Goal: Task Accomplishment & Management: Complete application form

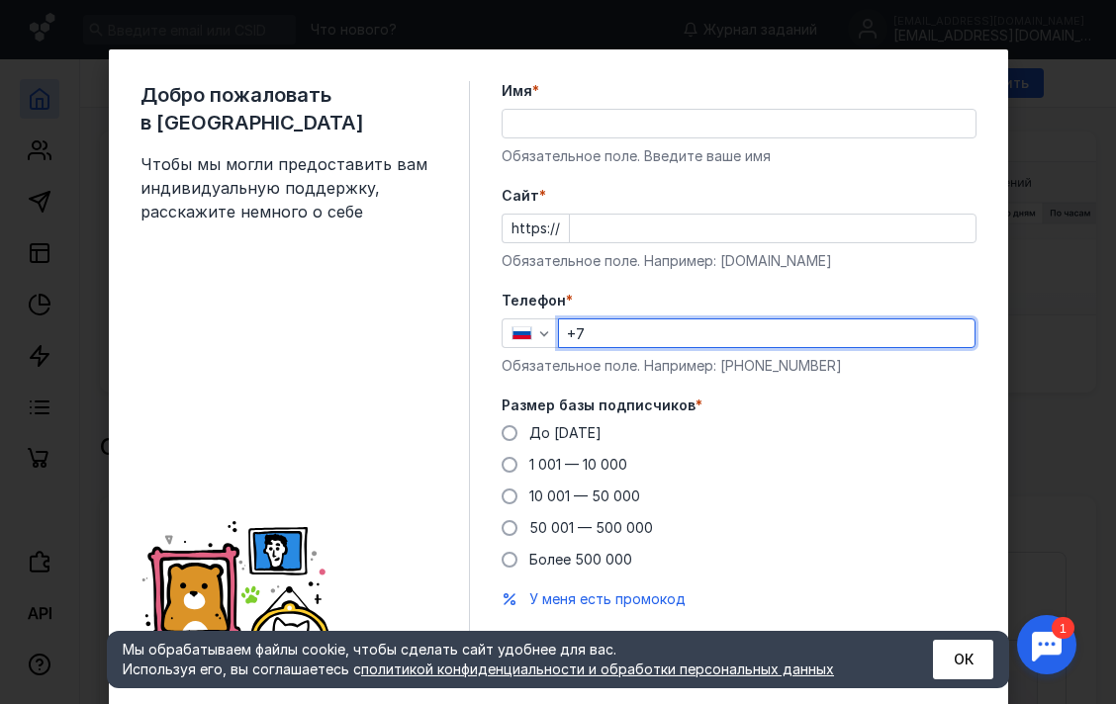
click at [581, 334] on input "+7" at bounding box center [766, 333] width 415 height 28
type input "[PHONE_NUMBER]"
click at [659, 245] on div "Cайт * https:// Обязательное поле. Например: [DOMAIN_NAME]" at bounding box center [738, 228] width 475 height 85
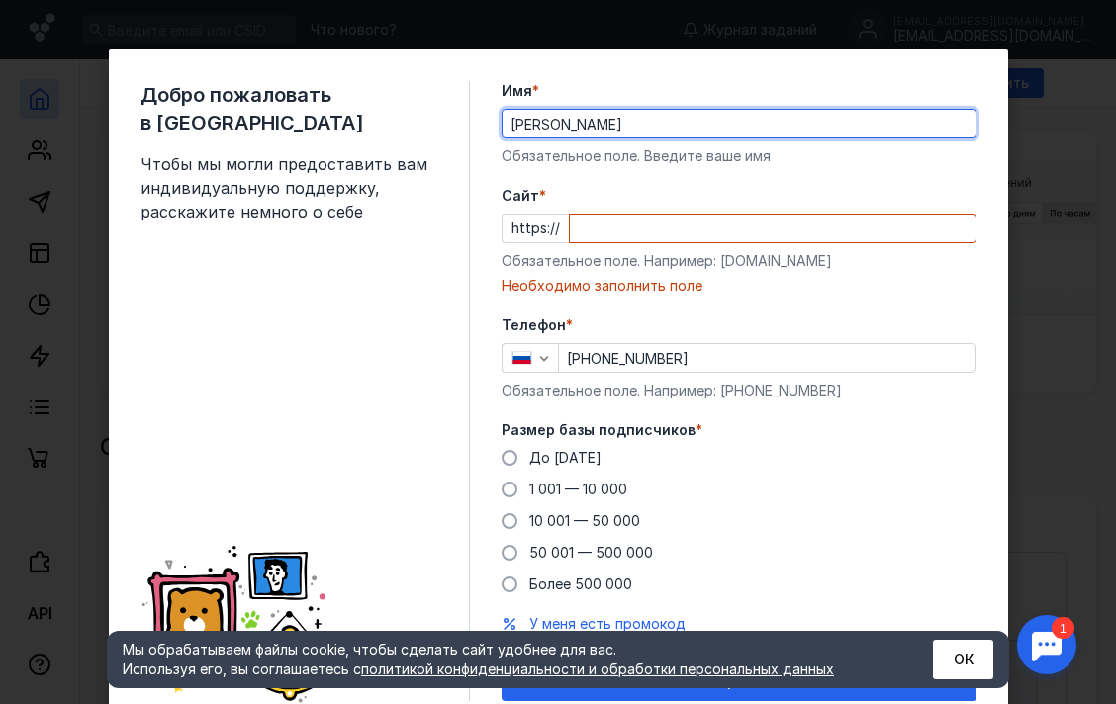
type input "[PERSON_NAME]"
click at [652, 240] on input "Cайт *" at bounding box center [773, 229] width 406 height 28
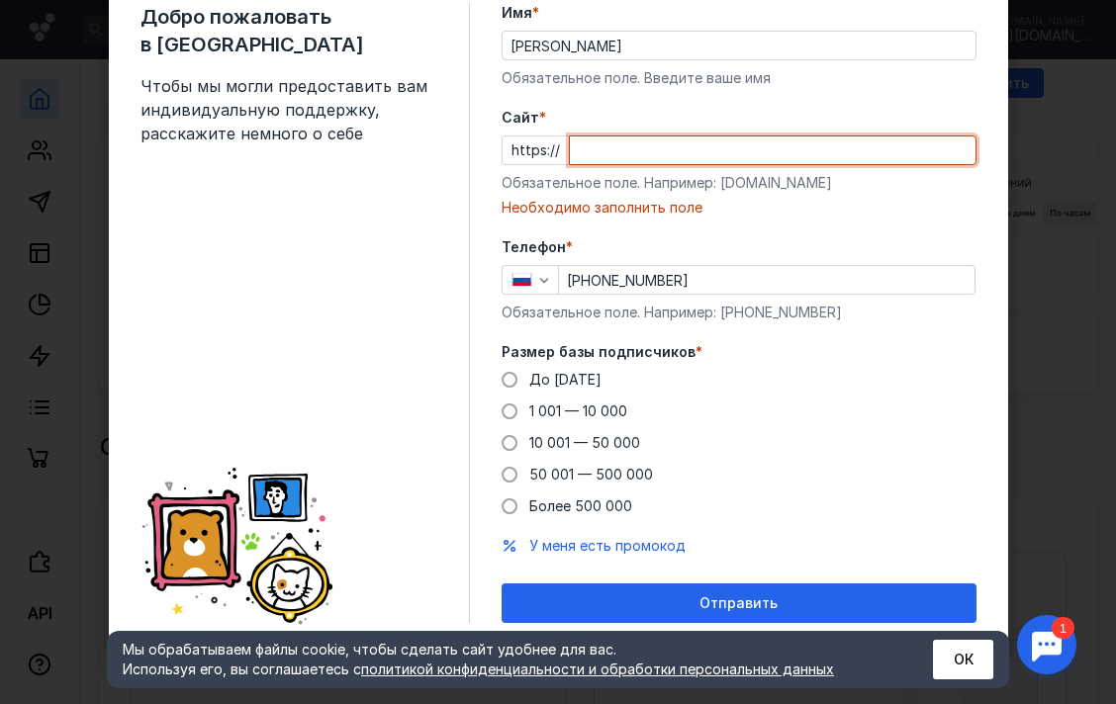
scroll to position [44, 0]
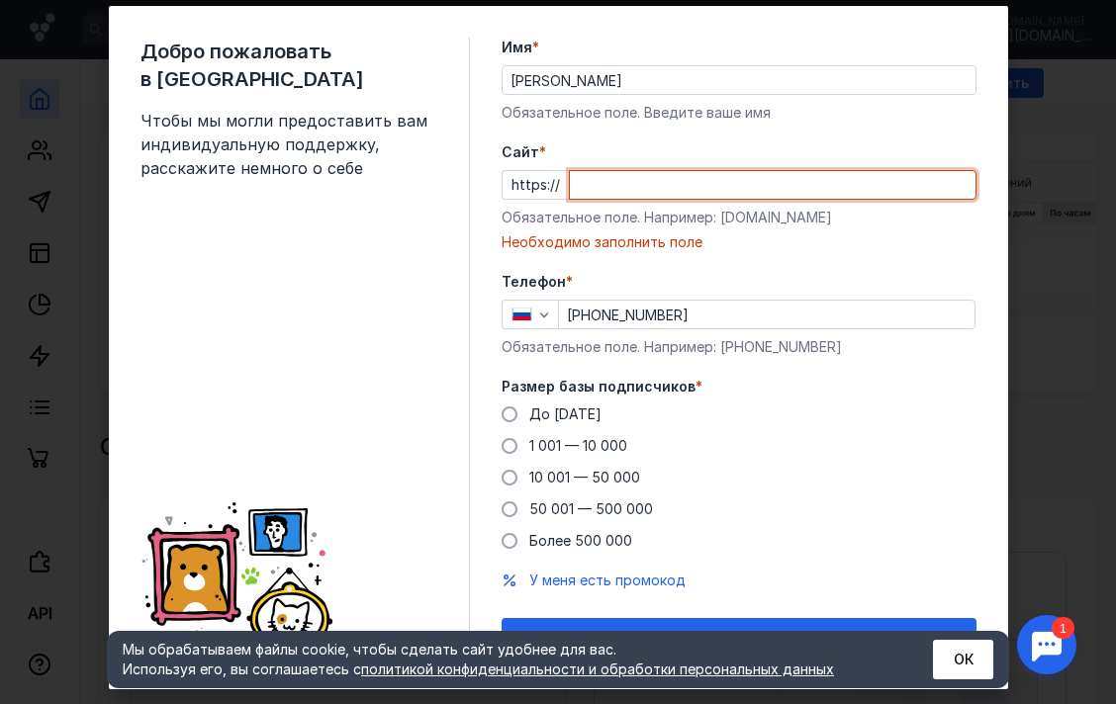
click at [943, 189] on input "Cайт *" at bounding box center [773, 185] width 406 height 28
click at [735, 181] on input "Cайт *" at bounding box center [773, 185] width 406 height 28
paste input "soyuzmtk"
drag, startPoint x: 617, startPoint y: 189, endPoint x: 580, endPoint y: 189, distance: 37.6
click at [580, 189] on input "soyuzmtk" at bounding box center [773, 185] width 406 height 28
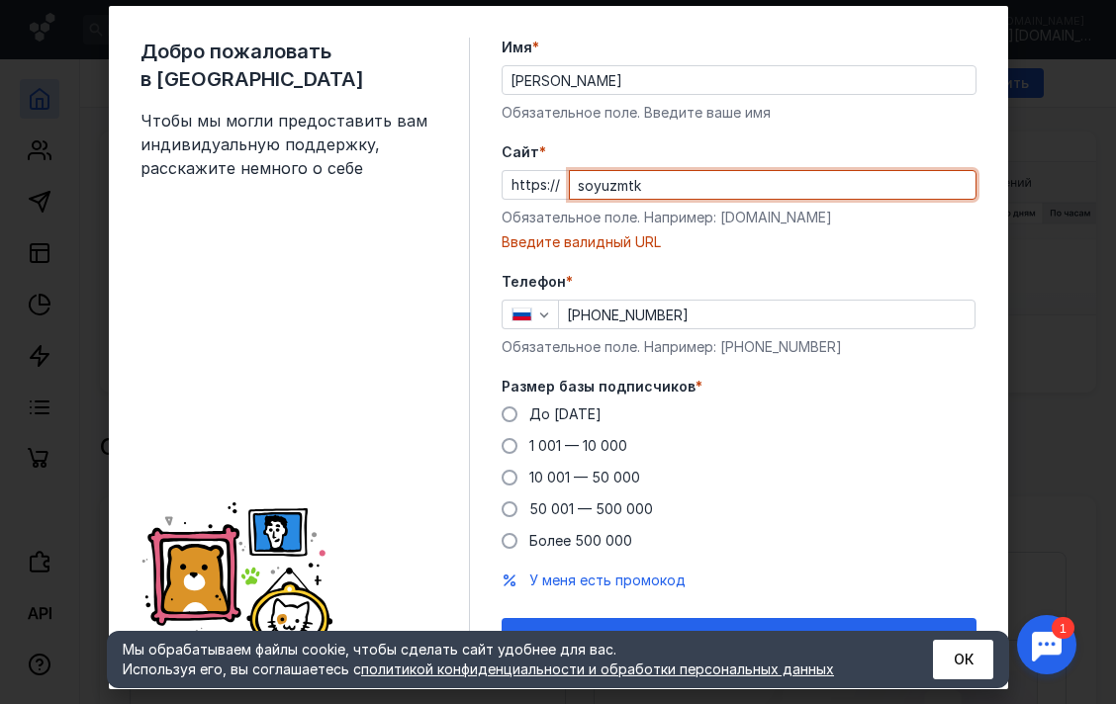
click at [635, 185] on input "soyuzmtk" at bounding box center [773, 185] width 406 height 28
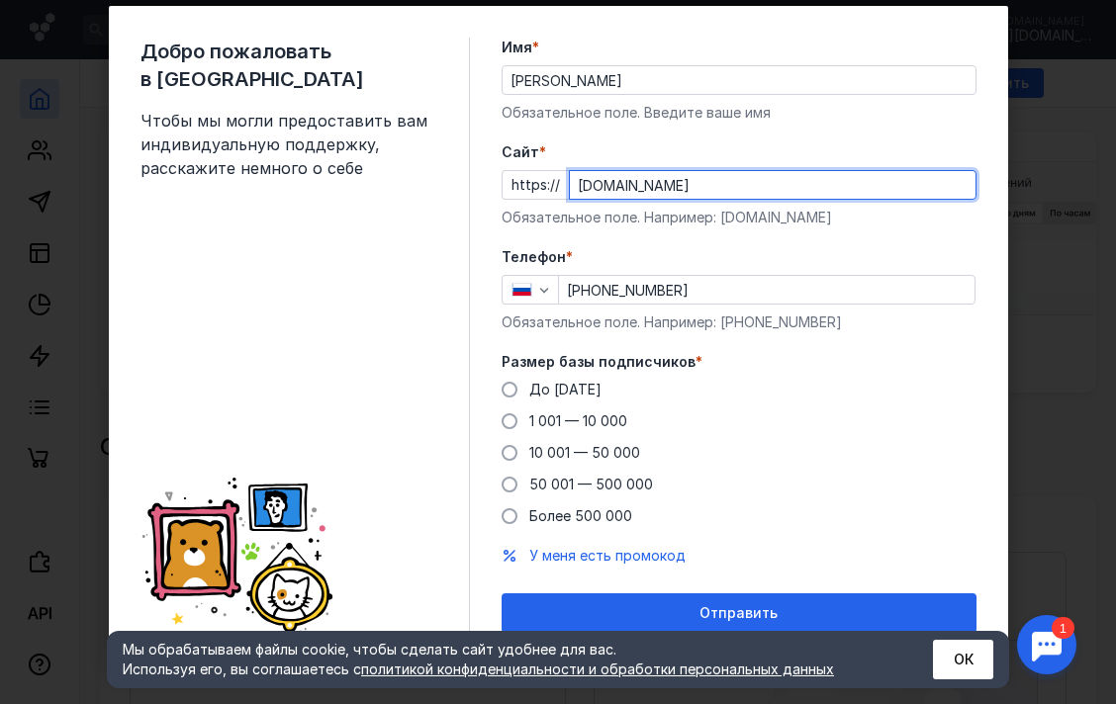
click at [570, 192] on input "[DOMAIN_NAME]" at bounding box center [773, 185] width 406 height 28
type input "[DOMAIN_NAME]"
click at [391, 276] on div "Добро пожаловать в Sendsay Чтобы мы могли предоставить вам индивидуальную подде…" at bounding box center [304, 335] width 329 height 595
drag, startPoint x: 450, startPoint y: 408, endPoint x: 464, endPoint y: 412, distance: 14.4
click at [452, 408] on div "Добро пожаловать в Sendsay Чтобы мы могли предоставить вам индивидуальную подде…" at bounding box center [304, 335] width 329 height 595
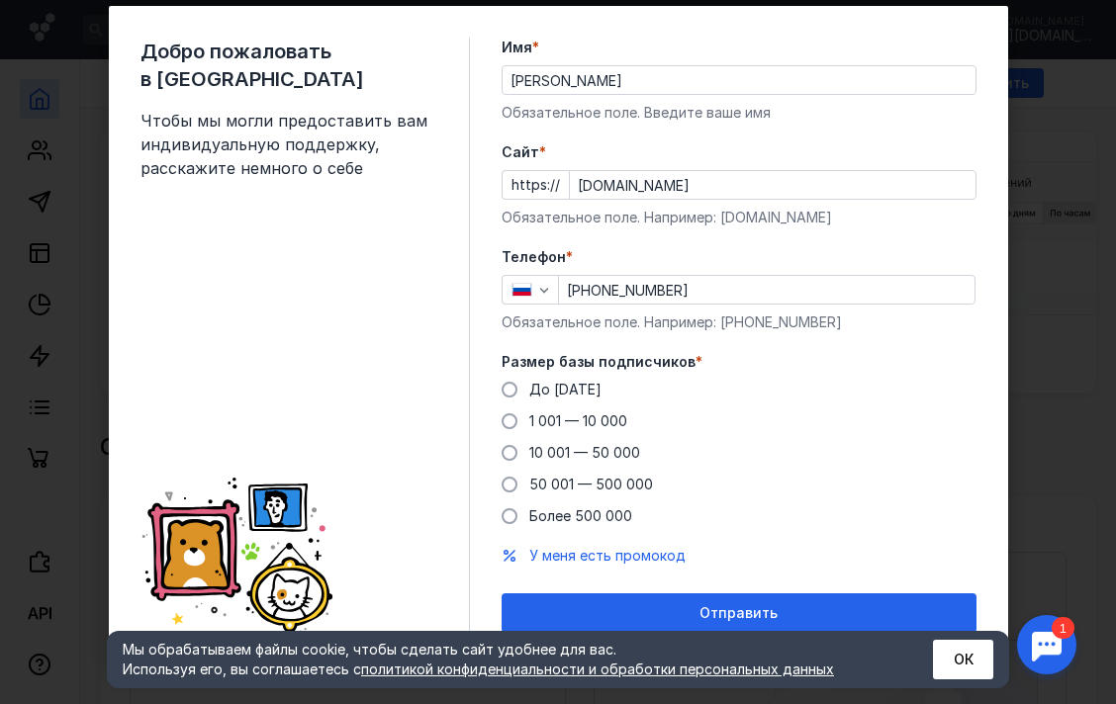
click at [488, 420] on div "Добро пожаловать в Sendsay Чтобы мы могли предоставить вам индивидуальную подде…" at bounding box center [558, 335] width 899 height 659
click at [501, 423] on span at bounding box center [509, 421] width 16 height 16
click at [0, 0] on input "1 001 — 10 000" at bounding box center [0, 0] width 0 height 0
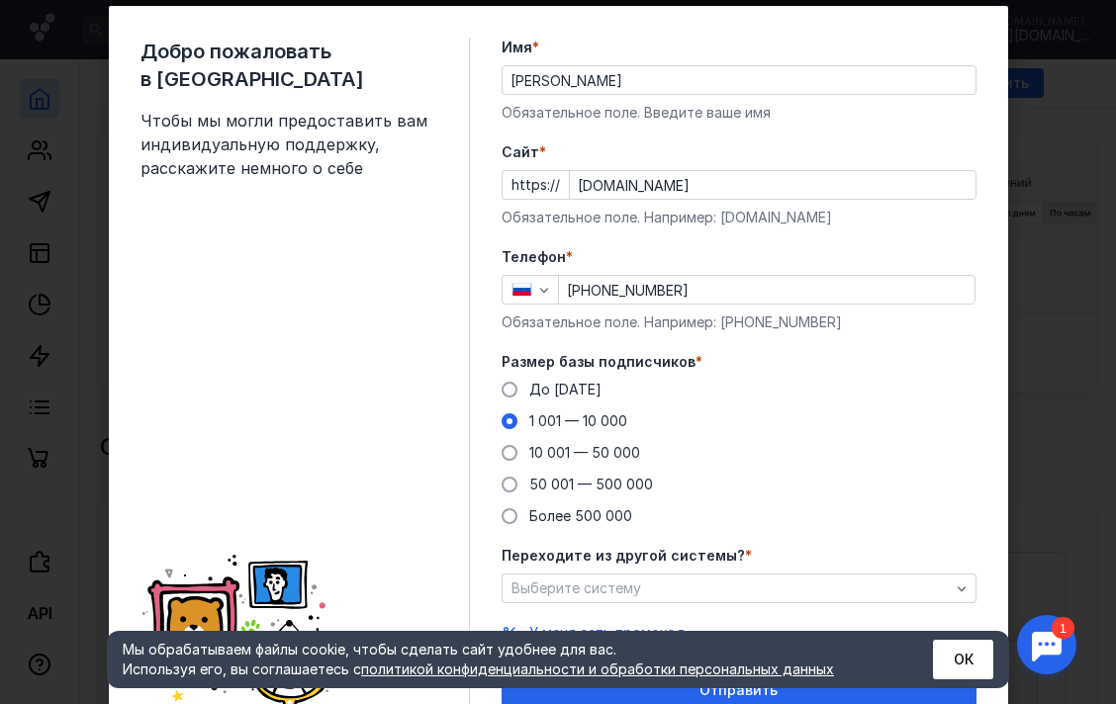
scroll to position [131, 0]
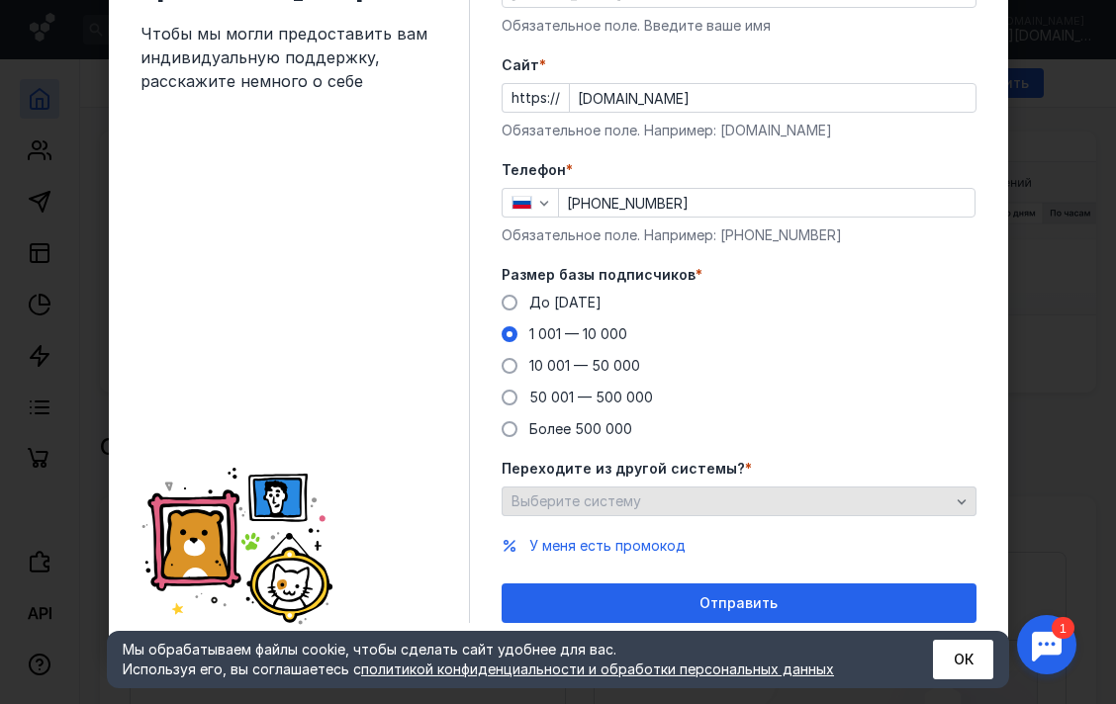
click at [637, 495] on div "Выберите систему" at bounding box center [730, 502] width 448 height 17
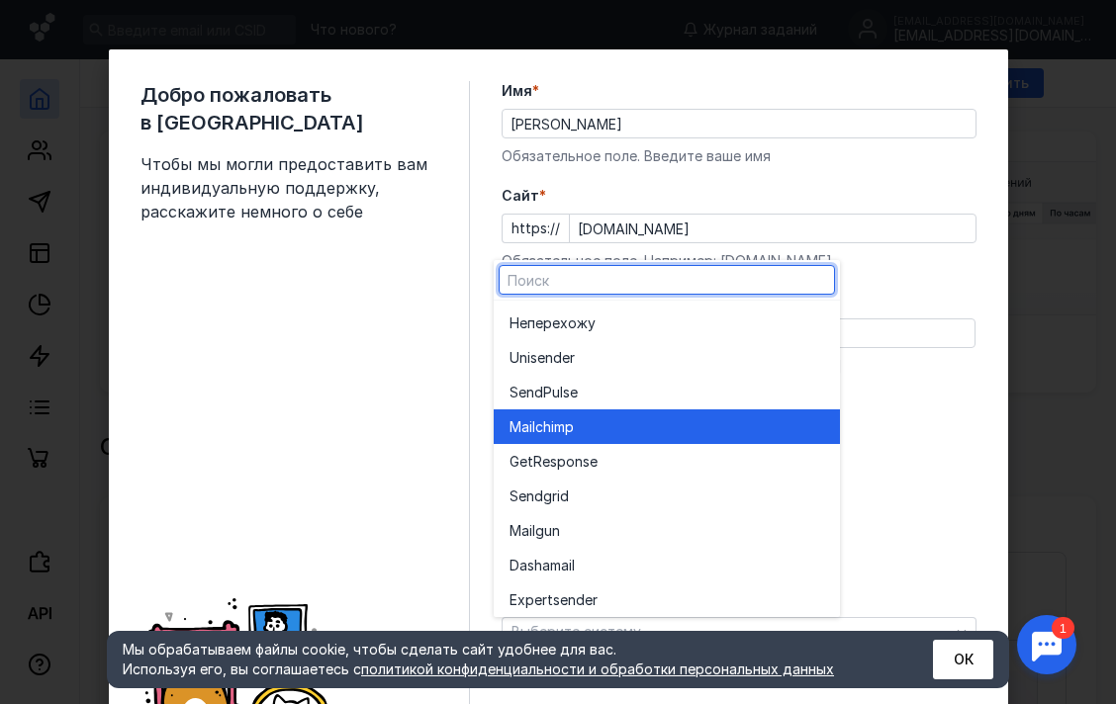
scroll to position [109, 0]
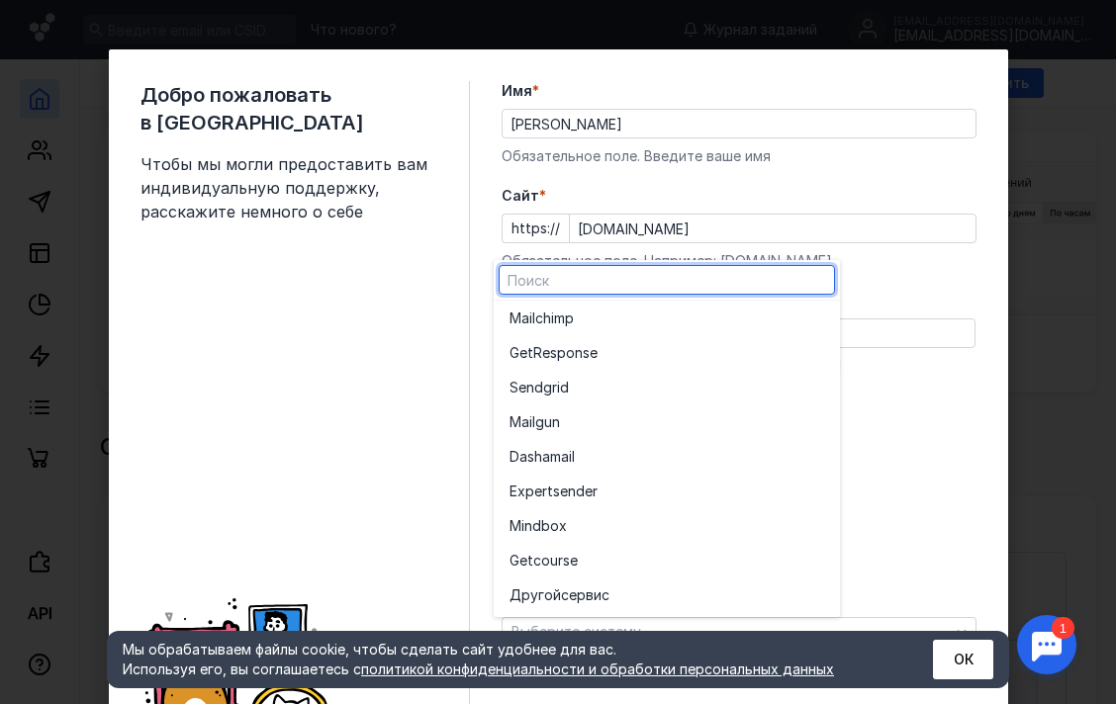
click at [394, 321] on div "Добро пожаловать в Sendsay Чтобы мы могли предоставить вам индивидуальную подде…" at bounding box center [304, 417] width 329 height 673
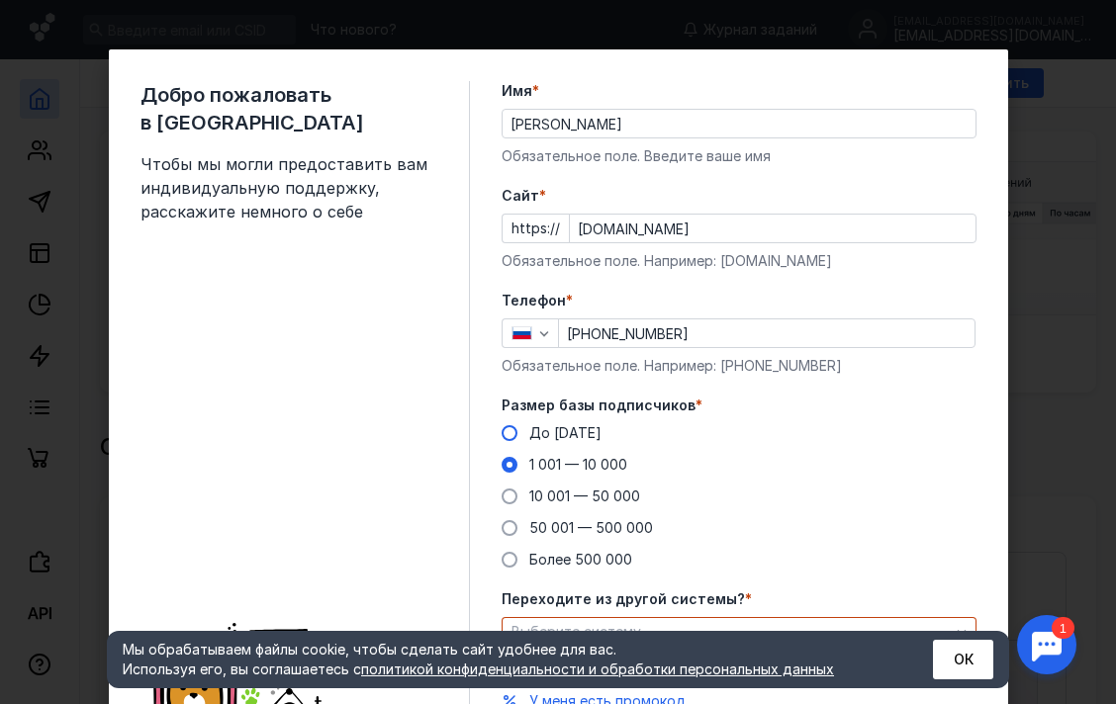
click at [501, 439] on span at bounding box center [509, 433] width 16 height 16
click at [0, 0] on input "До [DATE]" at bounding box center [0, 0] width 0 height 0
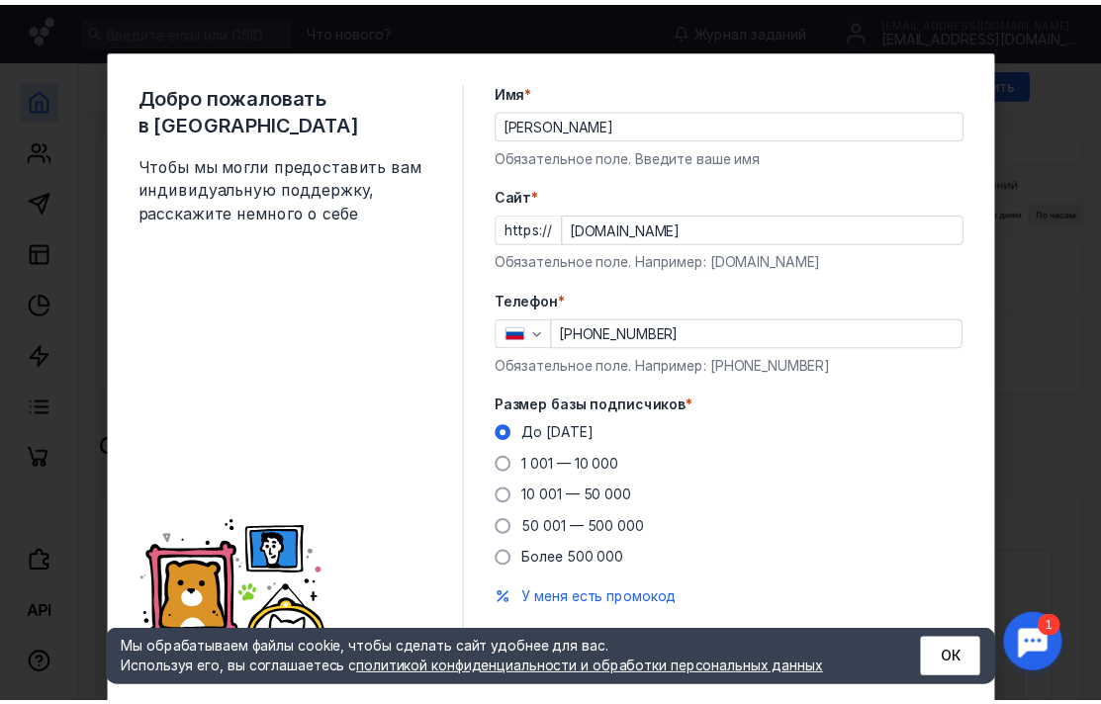
scroll to position [53, 0]
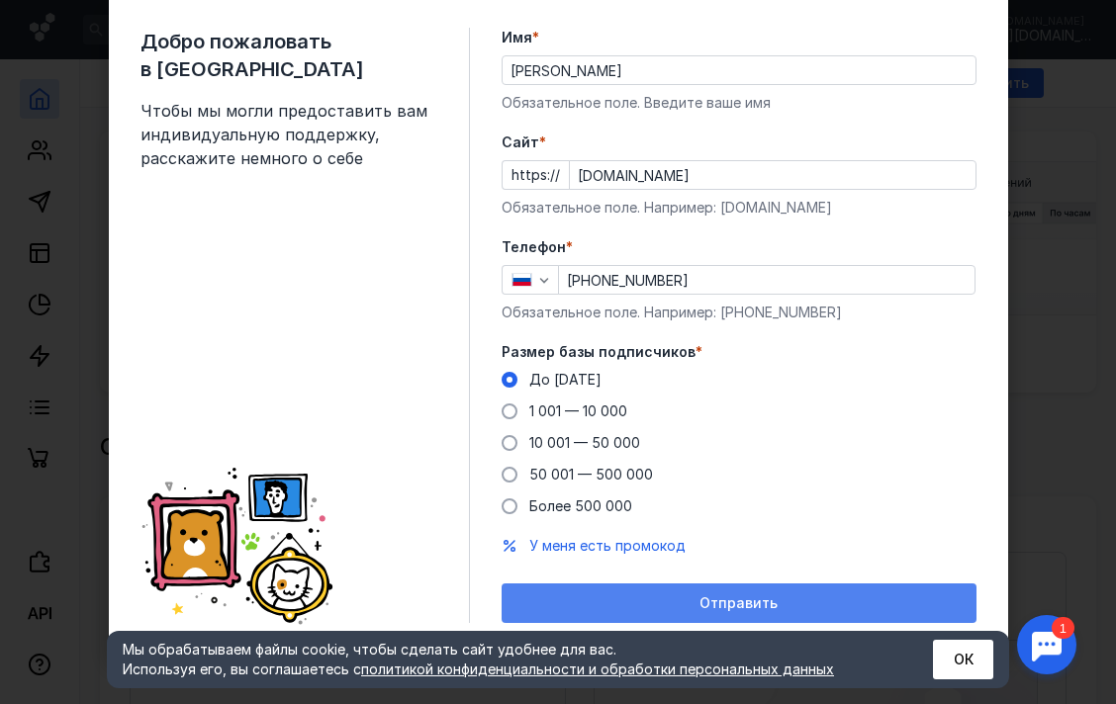
click at [660, 601] on div "Отправить" at bounding box center [738, 603] width 455 height 17
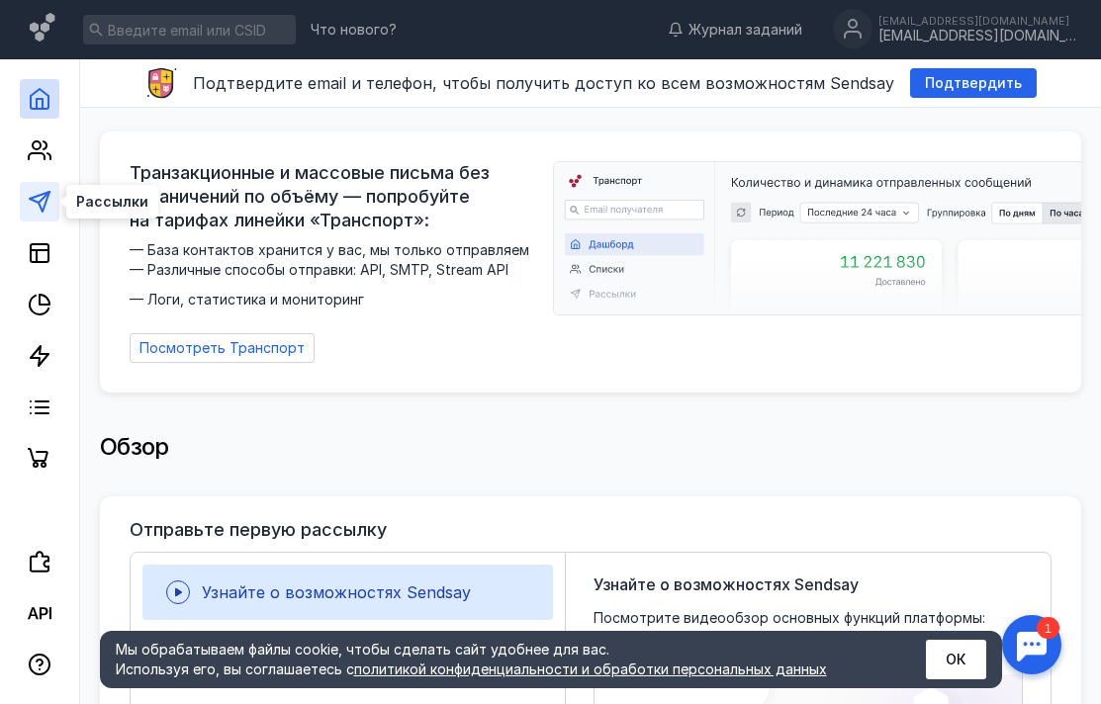
click at [40, 209] on icon at bounding box center [40, 202] width 24 height 24
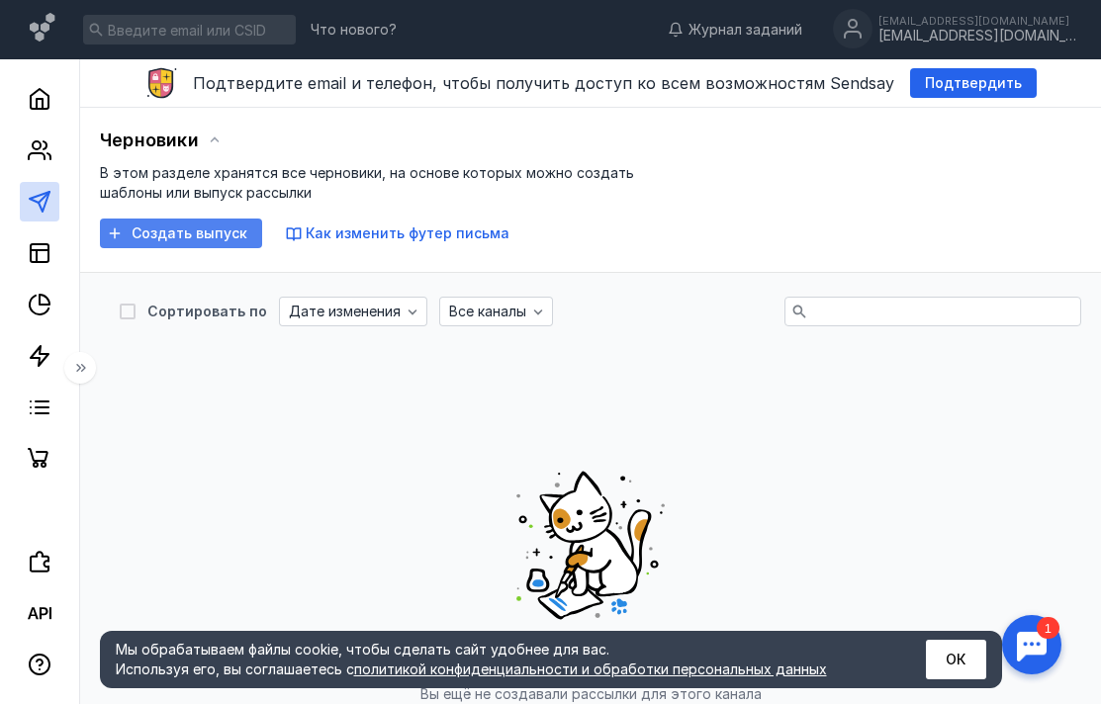
click at [207, 230] on span "Создать выпуск" at bounding box center [190, 234] width 116 height 17
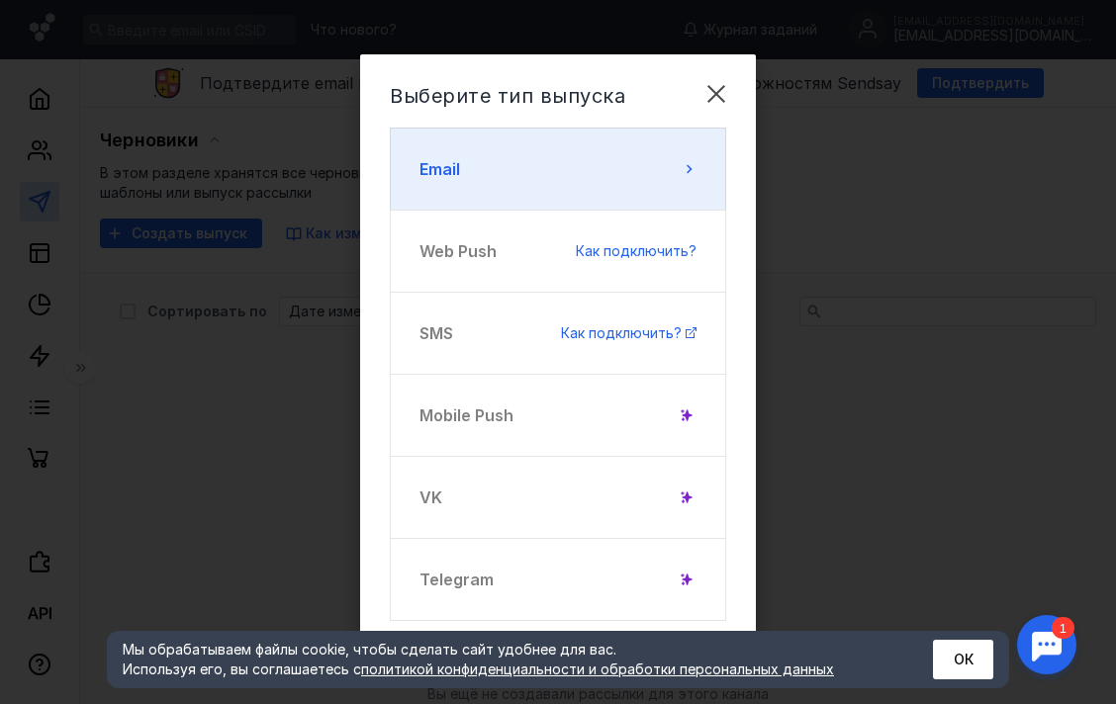
click at [487, 190] on button "Email" at bounding box center [558, 169] width 336 height 83
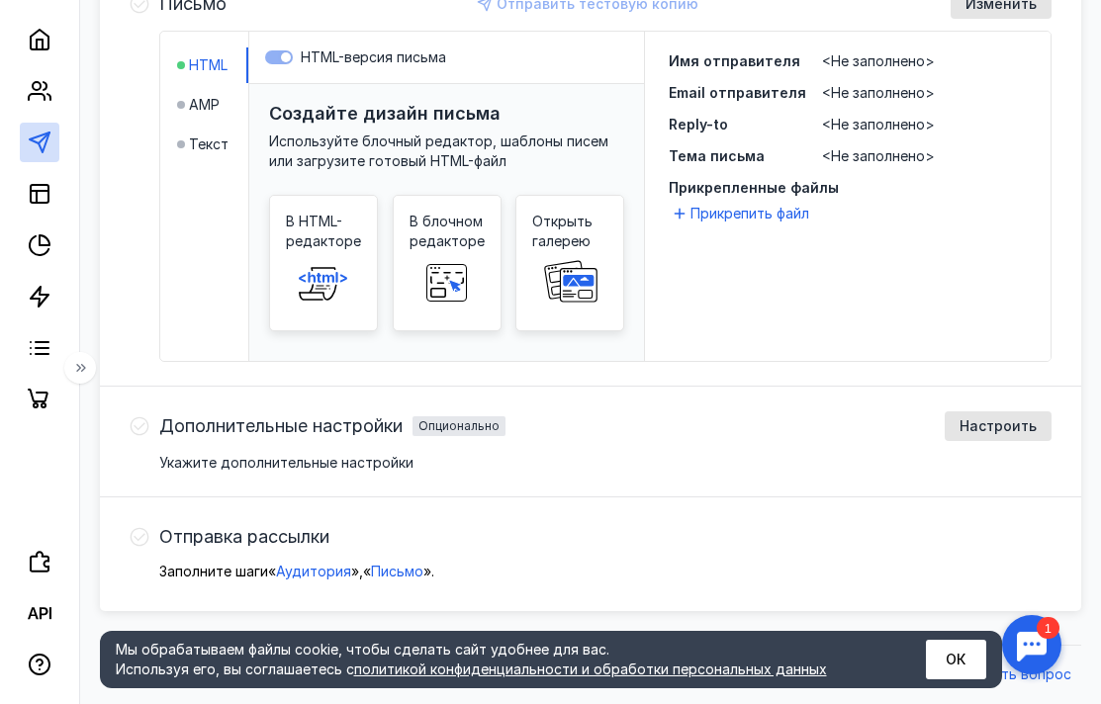
scroll to position [124, 0]
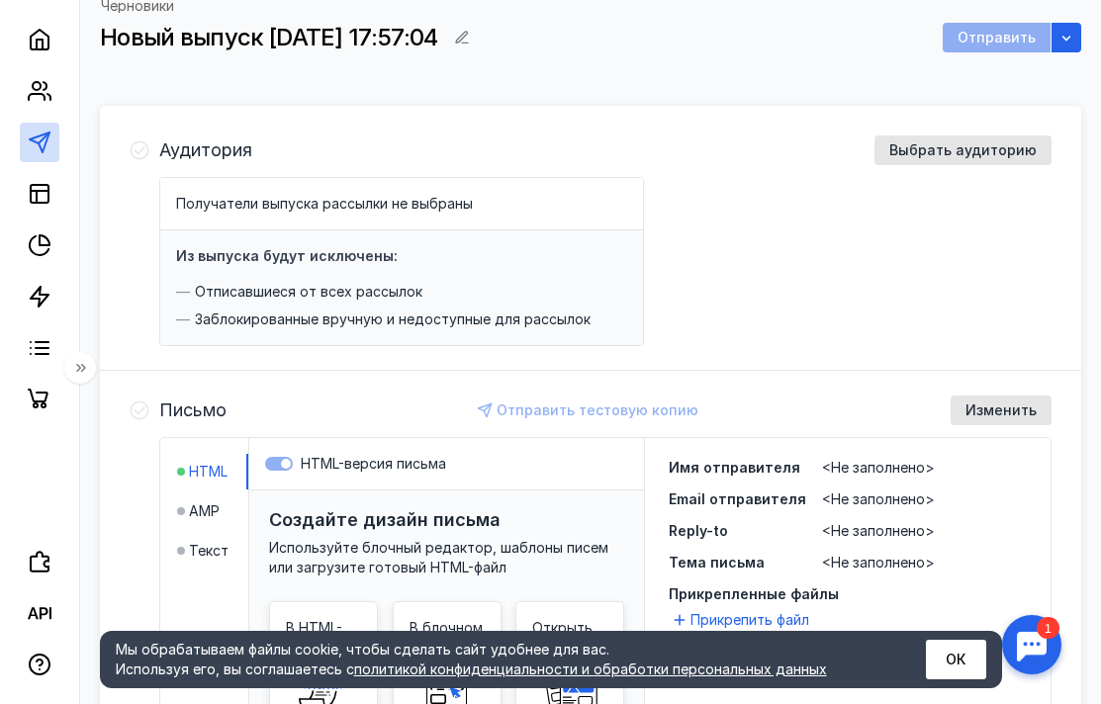
drag, startPoint x: 408, startPoint y: 252, endPoint x: 413, endPoint y: 262, distance: 11.5
click at [408, 257] on div "Из выпуска будут исключены:" at bounding box center [401, 256] width 451 height 20
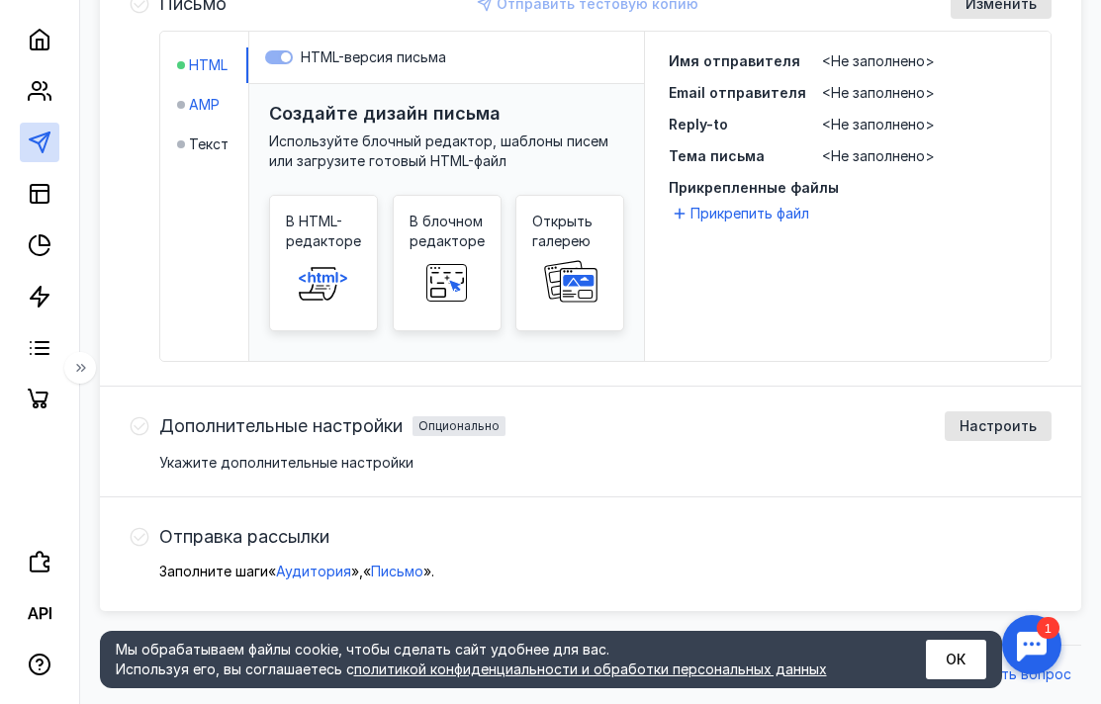
click at [216, 113] on span "AMP" at bounding box center [204, 105] width 31 height 20
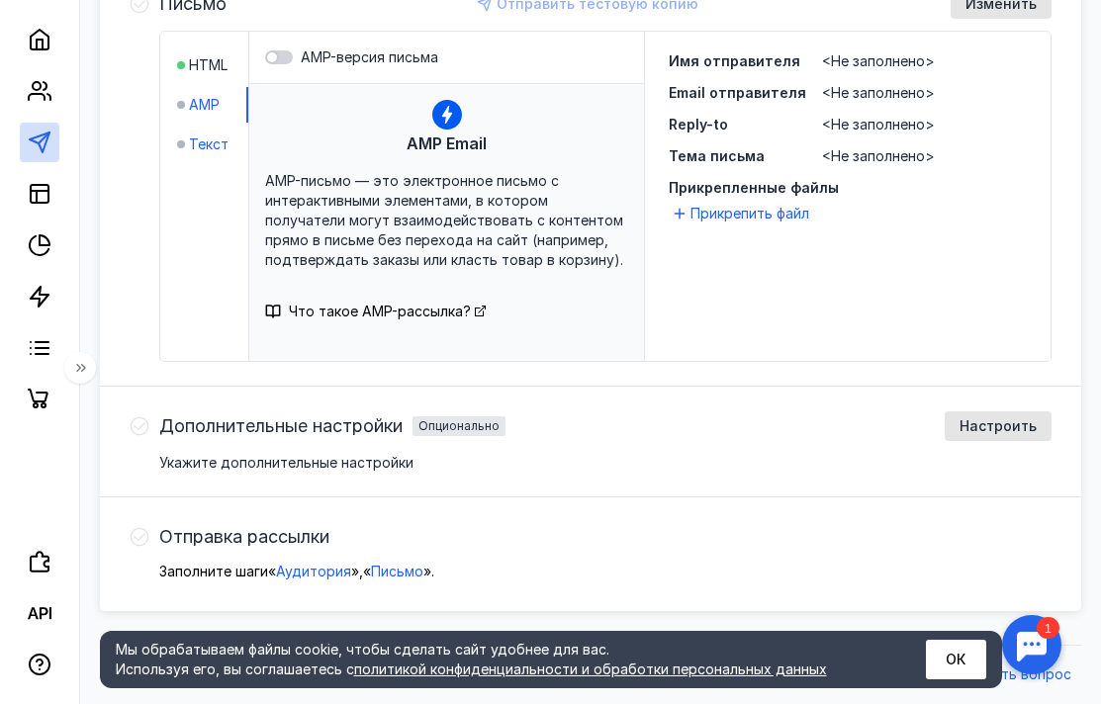
click at [200, 144] on span "Текст" at bounding box center [209, 145] width 40 height 20
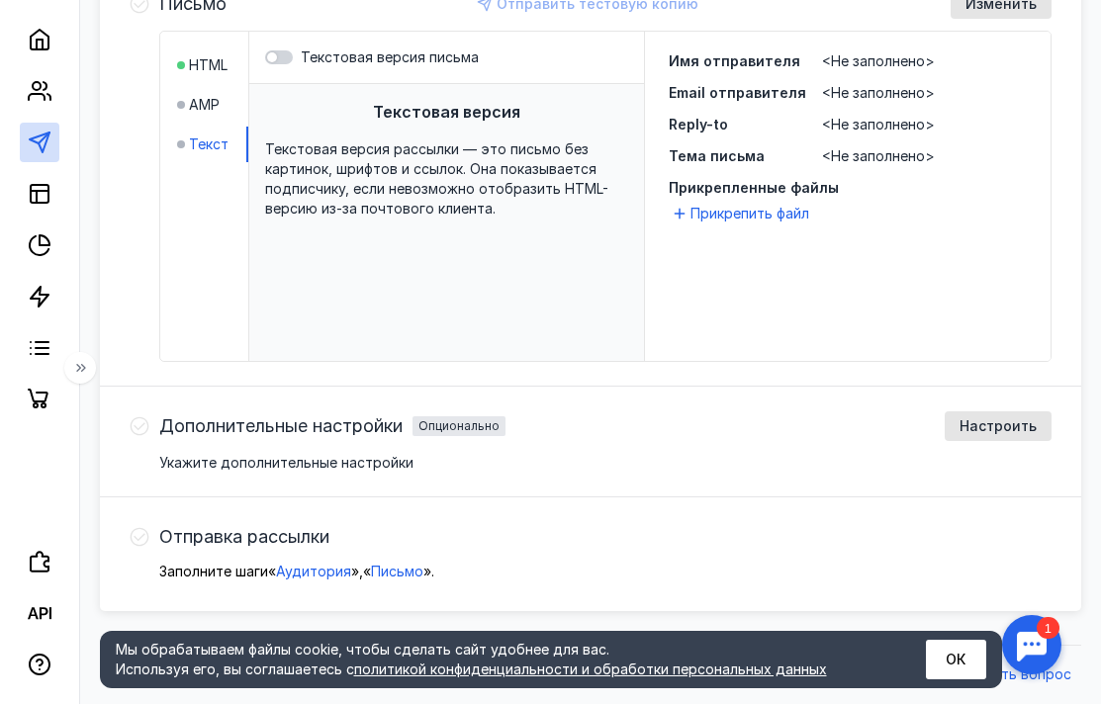
click at [476, 133] on div "Текстовая версия Текстовая версия рассылки — это письмо без картинок, шрифтов и…" at bounding box center [446, 248] width 395 height 329
click at [452, 108] on span "Текстовая версия" at bounding box center [446, 112] width 147 height 24
click at [490, 130] on div "Текстовая версия Текстовая версия рассылки — это письмо без картинок, шрифтов и…" at bounding box center [446, 248] width 395 height 329
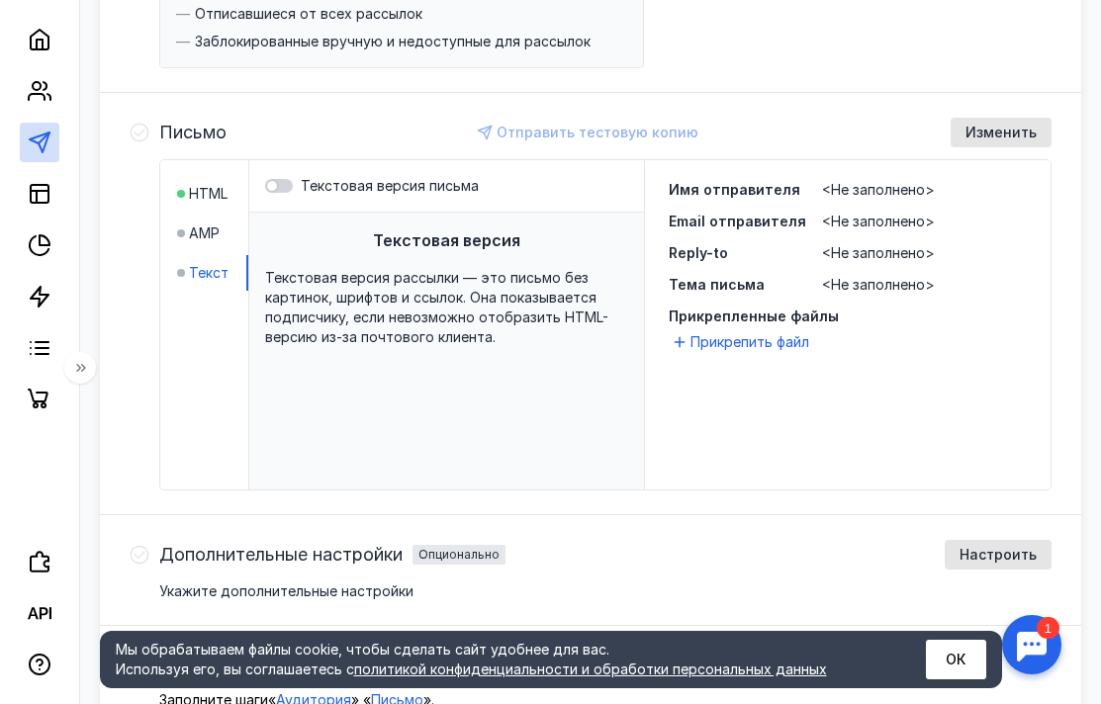
scroll to position [0, 0]
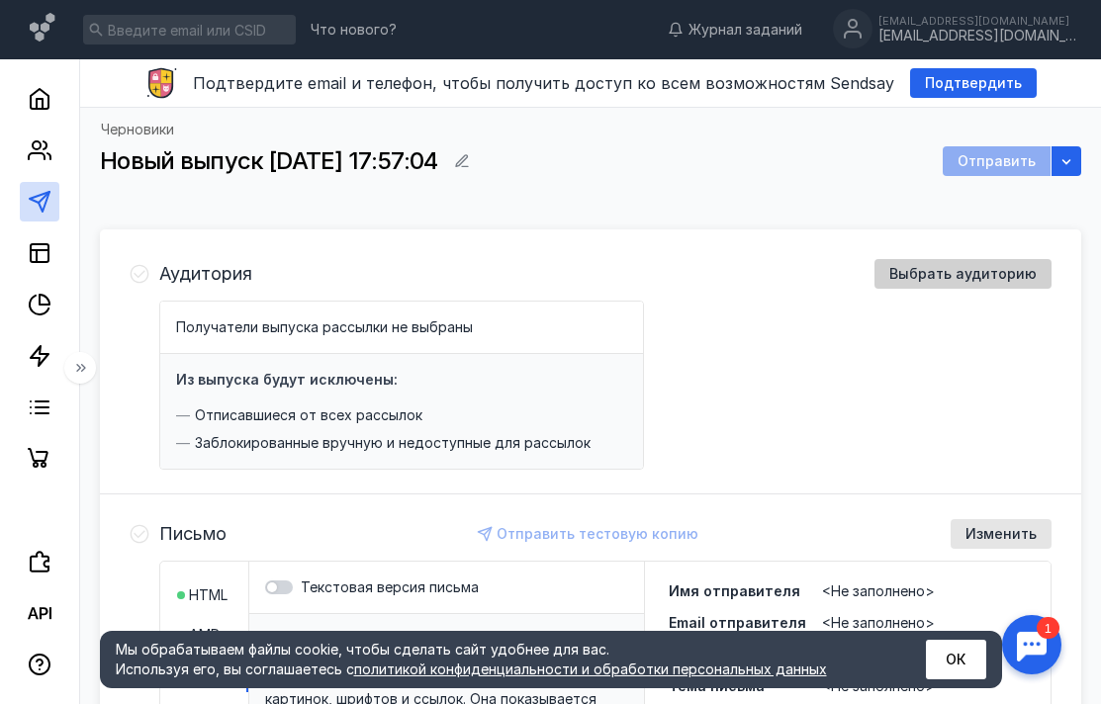
click at [936, 281] on span "Выбрать аудиторию" at bounding box center [962, 274] width 147 height 17
